Goal: Task Accomplishment & Management: Use online tool/utility

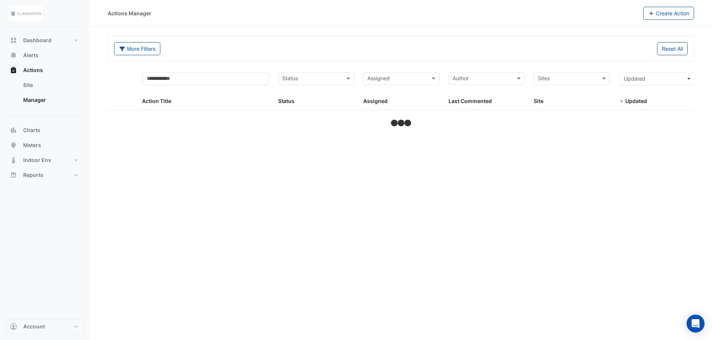
select select "**"
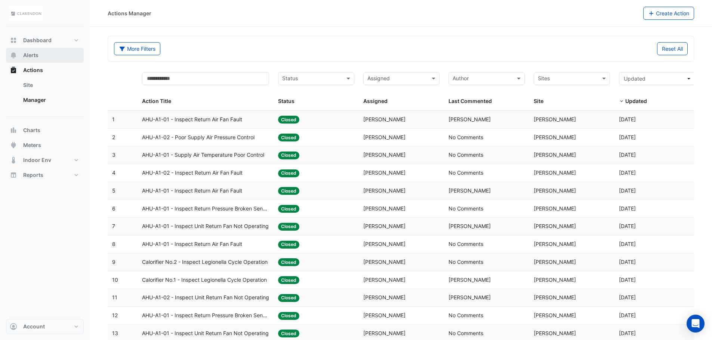
click at [37, 54] on span "Alerts" at bounding box center [30, 55] width 15 height 7
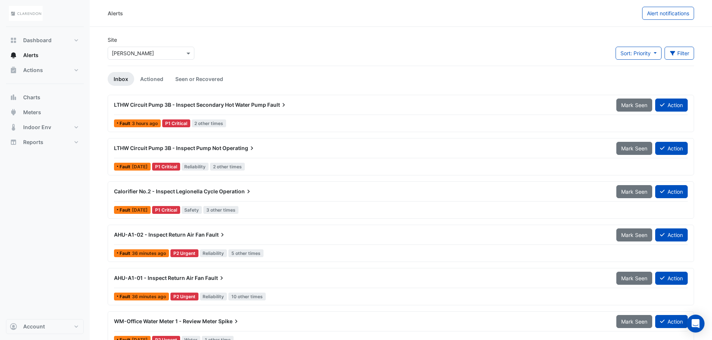
scroll to position [37, 0]
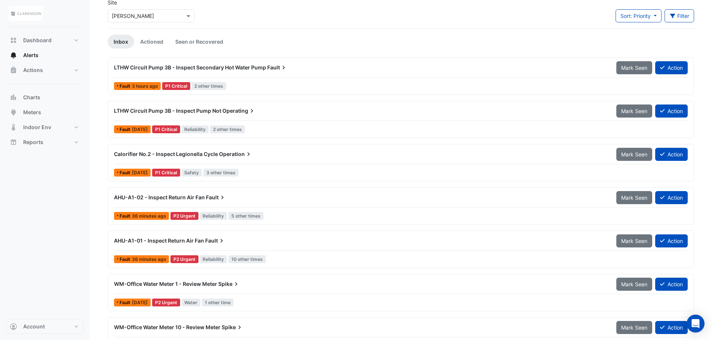
click at [296, 199] on div "AHU-A1-02 - Inspect Return Air Fan Fault" at bounding box center [360, 197] width 493 height 7
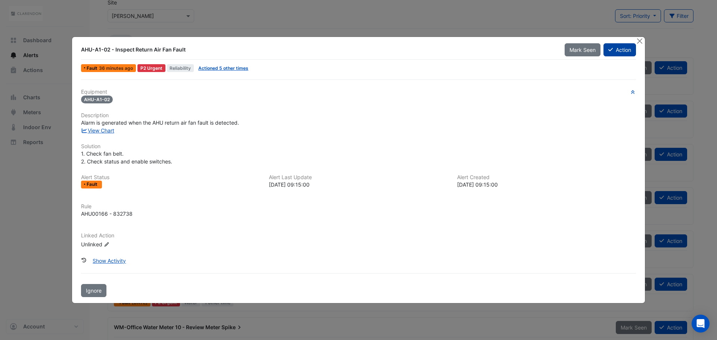
click at [625, 51] on button "Action" at bounding box center [620, 49] width 33 height 13
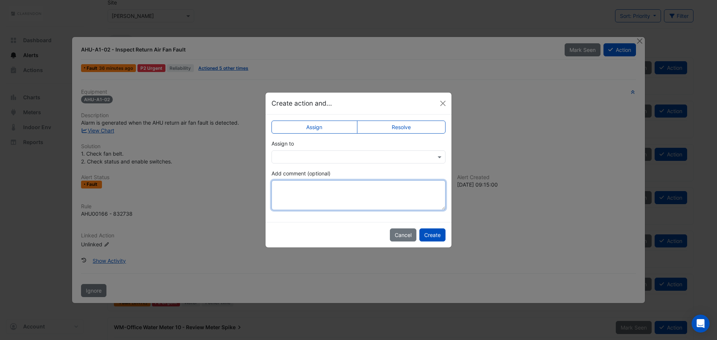
click at [317, 199] on textarea "Add comment (optional)" at bounding box center [359, 195] width 174 height 30
type textarea "**********"
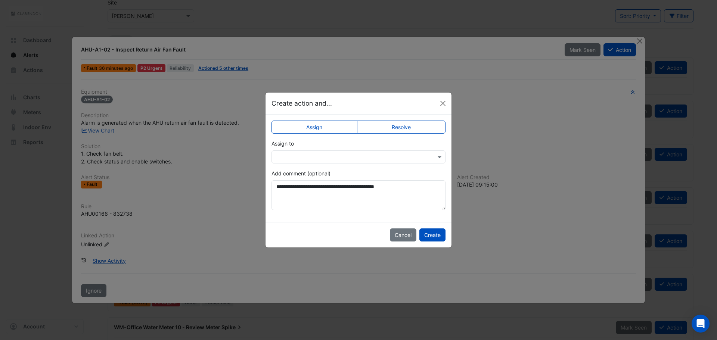
click at [418, 128] on label "Resolve" at bounding box center [401, 127] width 89 height 13
click at [392, 123] on label "Resolve" at bounding box center [401, 127] width 89 height 13
click at [407, 125] on label "Resolve" at bounding box center [401, 127] width 89 height 13
click at [436, 237] on button "Create" at bounding box center [433, 235] width 26 height 13
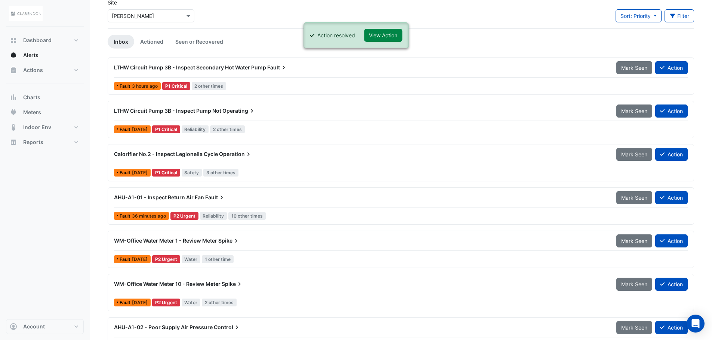
click at [212, 201] on div "AHU-A1-01 - Inspect Return Air Fan Fault" at bounding box center [360, 197] width 502 height 13
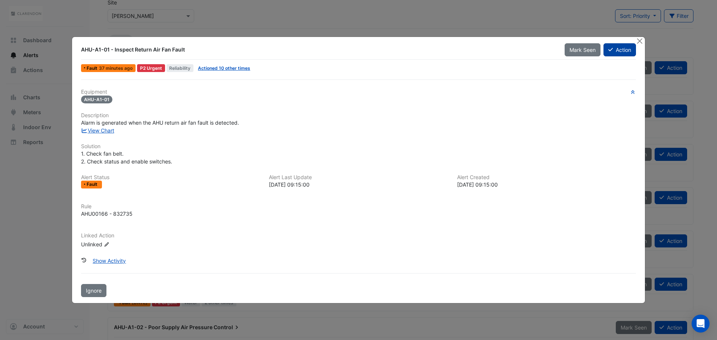
click at [620, 52] on button "Action" at bounding box center [620, 49] width 33 height 13
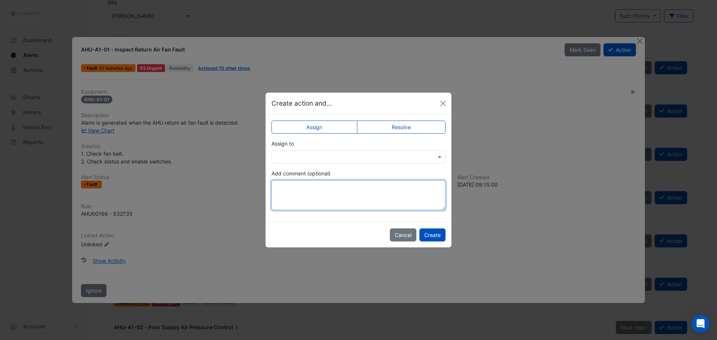
drag, startPoint x: 353, startPoint y: 185, endPoint x: 361, endPoint y: 185, distance: 7.5
click at [353, 185] on textarea "Add comment (optional)" at bounding box center [359, 195] width 174 height 30
type textarea "**********"
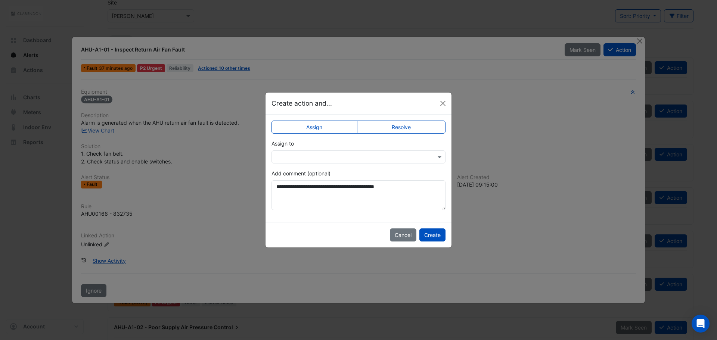
click at [389, 127] on label "Resolve" at bounding box center [401, 127] width 89 height 13
click at [434, 237] on button "Create" at bounding box center [433, 235] width 26 height 13
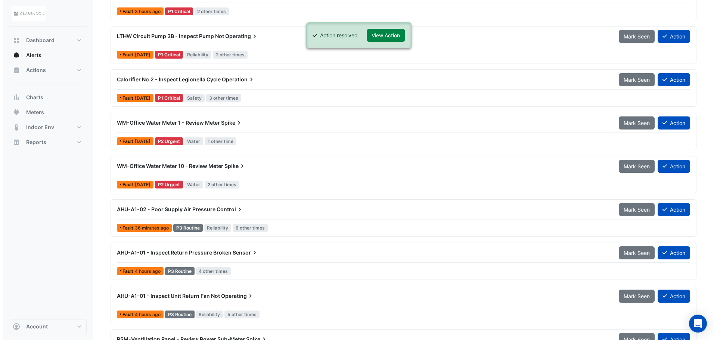
scroll to position [149, 0]
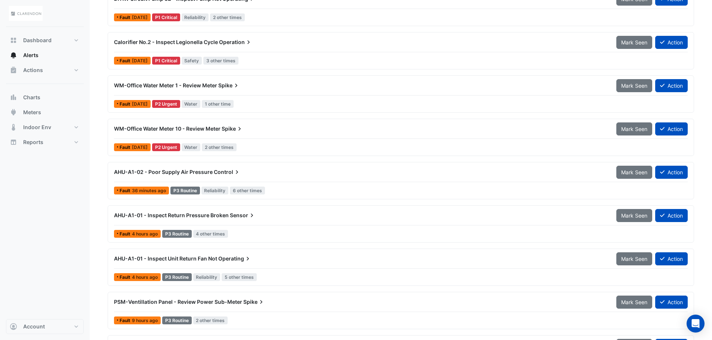
click at [229, 179] on div "AHU-A1-02 - Poor Supply Air Pressure Control Mark Seen Action" at bounding box center [401, 174] width 574 height 17
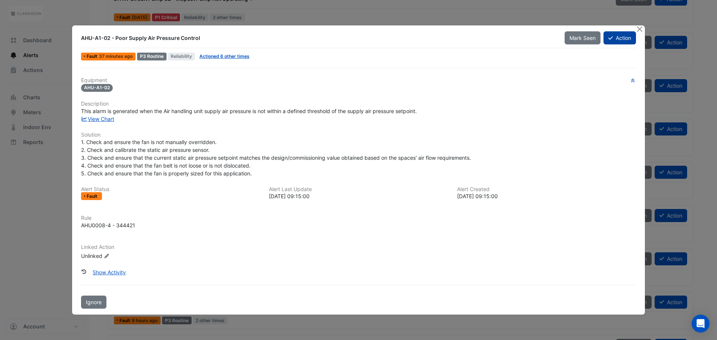
click at [626, 35] on button "Action" at bounding box center [620, 37] width 33 height 13
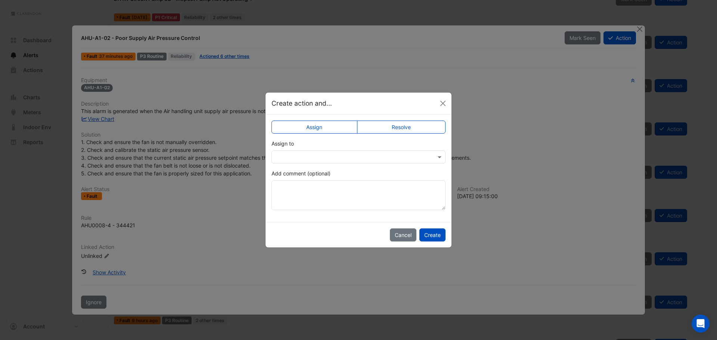
click at [421, 124] on label "Resolve" at bounding box center [401, 127] width 89 height 13
click at [435, 237] on button "Create" at bounding box center [433, 235] width 26 height 13
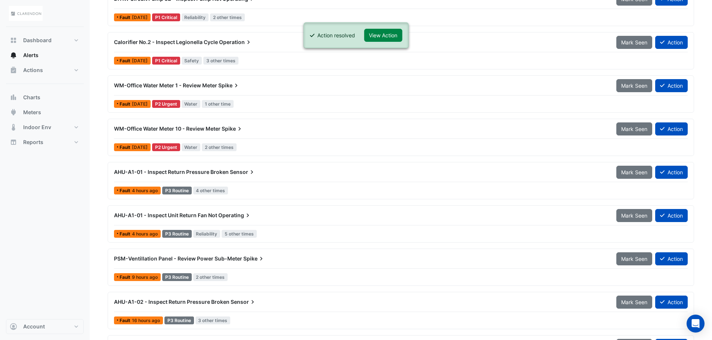
click at [270, 183] on div "AHU-A1-01 - Inspect Return Pressure Broken Sensor Mark Seen Action Fault 4 hour…" at bounding box center [401, 181] width 580 height 31
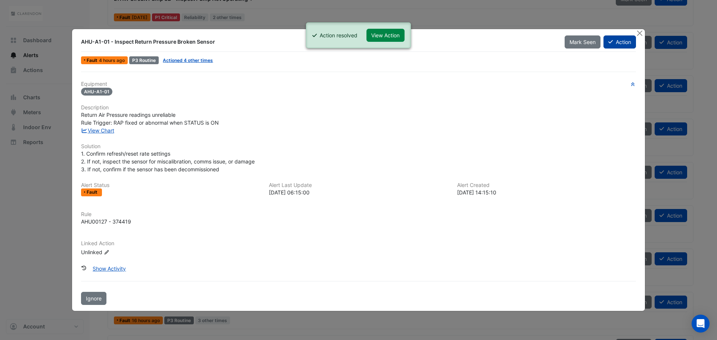
click at [620, 41] on button "Action" at bounding box center [620, 41] width 33 height 13
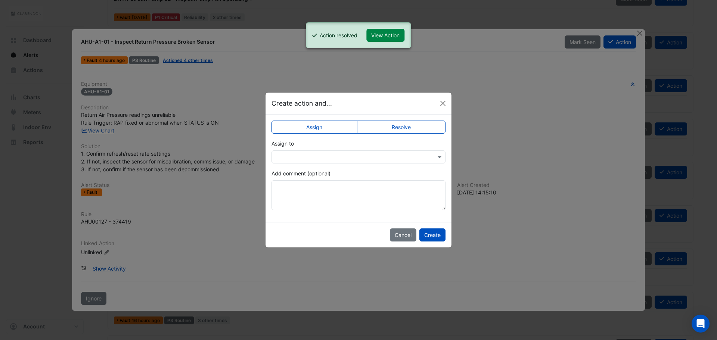
click at [405, 126] on label "Resolve" at bounding box center [401, 127] width 89 height 13
click at [438, 240] on button "Create" at bounding box center [433, 235] width 26 height 13
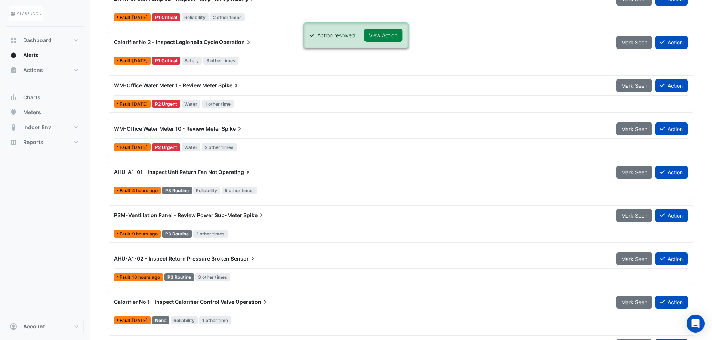
click at [215, 177] on div "AHU-A1-01 - Inspect Unit Return Fan Not Operating" at bounding box center [360, 172] width 502 height 13
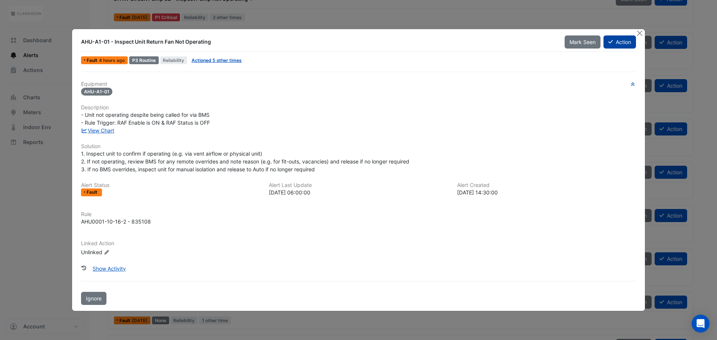
click at [617, 45] on button "Action" at bounding box center [620, 41] width 33 height 13
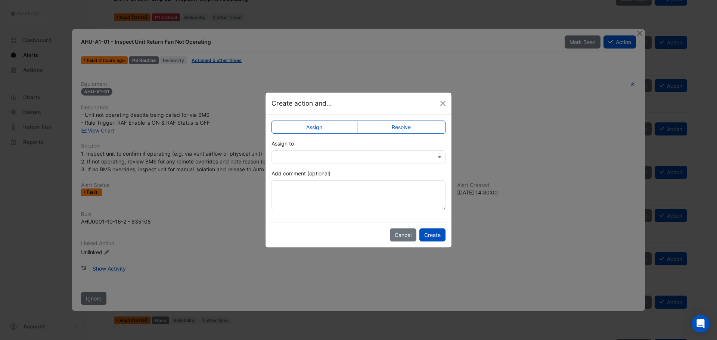
click at [402, 128] on label "Resolve" at bounding box center [401, 127] width 89 height 13
click at [440, 237] on button "Create" at bounding box center [433, 235] width 26 height 13
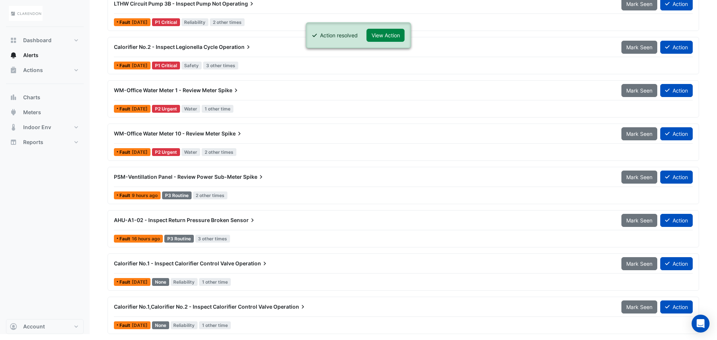
scroll to position [145, 0]
click at [260, 226] on div "AHU-A1-02 - Inspect Return Pressure Broken Sensor" at bounding box center [360, 220] width 502 height 13
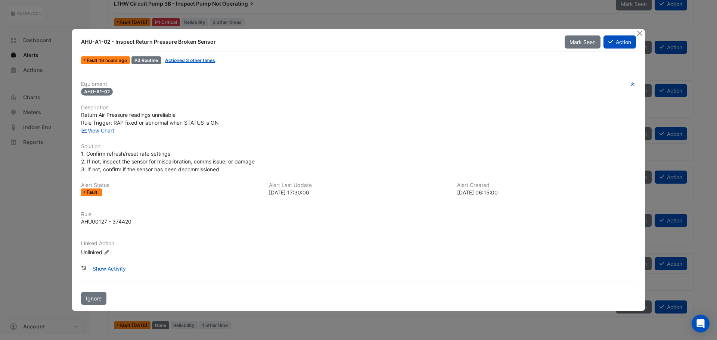
click at [637, 39] on div "Mark Seen Action" at bounding box center [600, 41] width 80 height 13
click at [630, 40] on button "Action" at bounding box center [620, 41] width 33 height 13
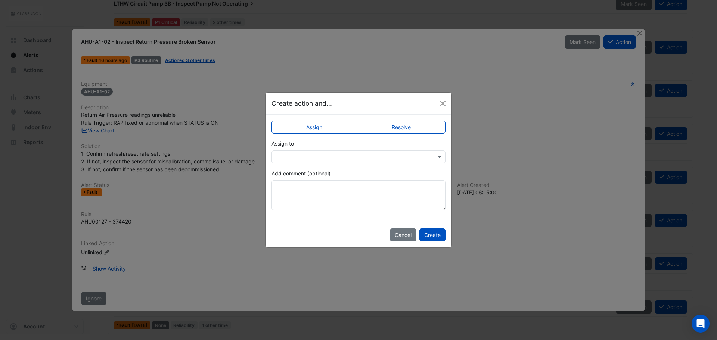
click at [409, 123] on label "Resolve" at bounding box center [401, 127] width 89 height 13
click at [429, 232] on button "Create" at bounding box center [433, 235] width 26 height 13
